Goal: Check status: Check status

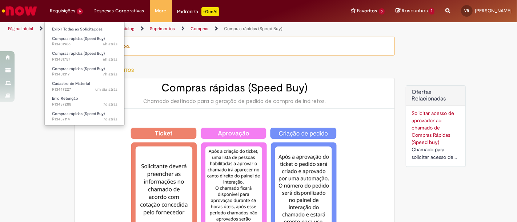
click at [69, 12] on li "Requisições 6 Exibir Todas as Solicitações Compras rápidas (Speed Buy) 6h atrás…" at bounding box center [66, 11] width 44 height 22
click at [70, 23] on ul "Exibir Todas as Solicitações Compras rápidas (Speed Buy) 6h atrás 6 horas atrás…" at bounding box center [84, 74] width 80 height 104
click at [72, 27] on link "Exibir Todas as Solicitações" at bounding box center [85, 29] width 80 height 8
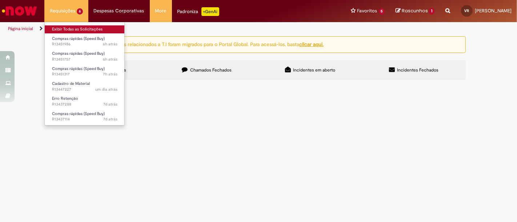
click at [65, 29] on link "Exibir Todas as Solicitações" at bounding box center [85, 29] width 80 height 8
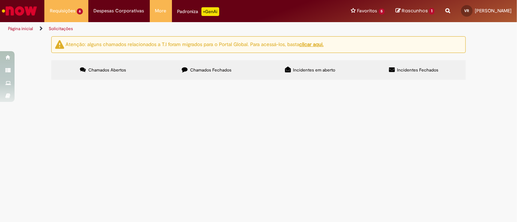
click at [488, 69] on div "Atenção: alguns chamados relacionados a T.I foram migrados para o Portal Global…" at bounding box center [258, 59] width 517 height 46
click at [0, 0] on span "MANUTENÇÃO SALA CMES PRÉ AUDITÓRIA" at bounding box center [0, 0] width 0 height 0
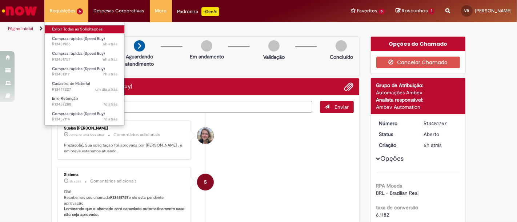
click at [68, 28] on link "Exibir Todas as Solicitações" at bounding box center [85, 29] width 80 height 8
